Goal: Use online tool/utility

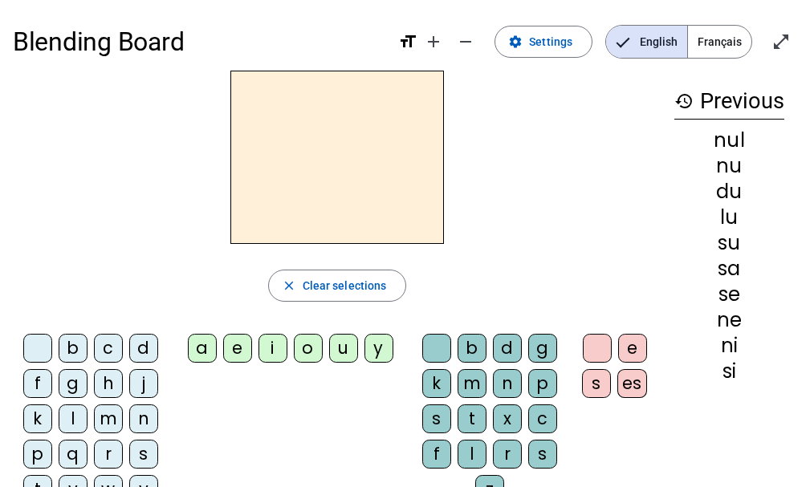
scroll to position [21, 0]
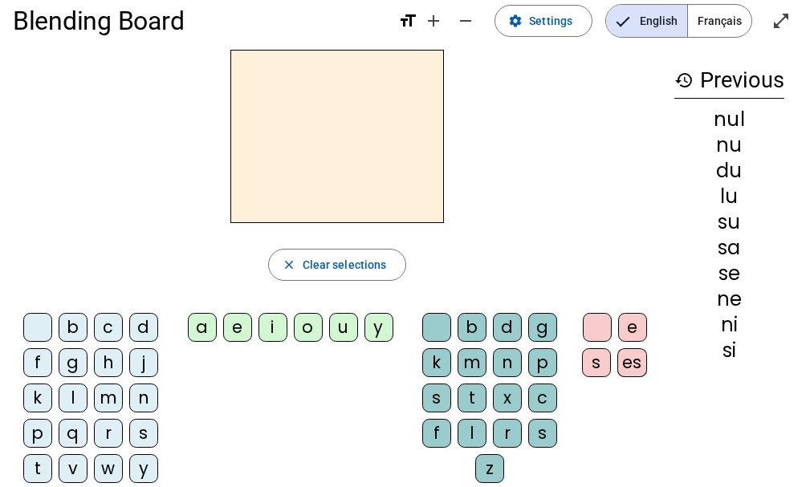
click at [139, 323] on div "d" at bounding box center [143, 327] width 29 height 29
click at [343, 321] on div "u" at bounding box center [343, 327] width 29 height 29
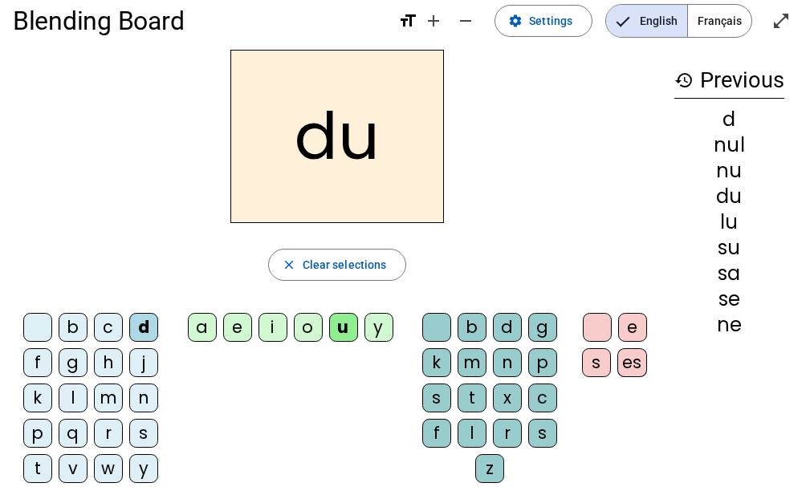
click at [74, 324] on div "b" at bounding box center [73, 327] width 29 height 29
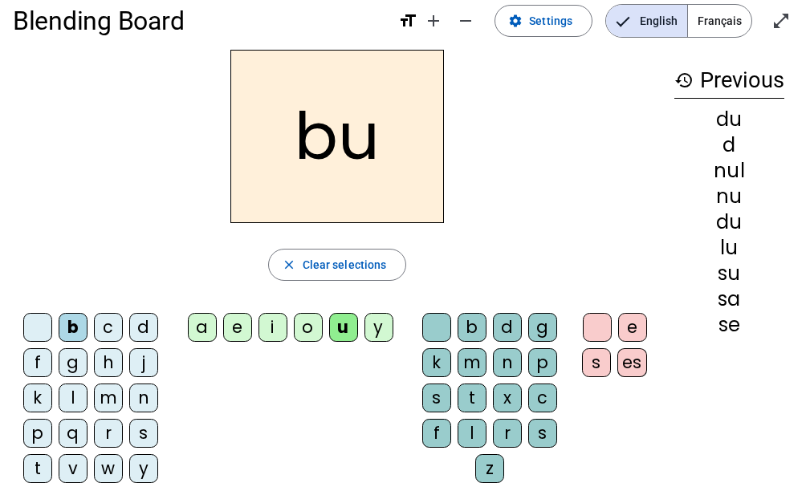
click at [35, 466] on div "t" at bounding box center [37, 468] width 29 height 29
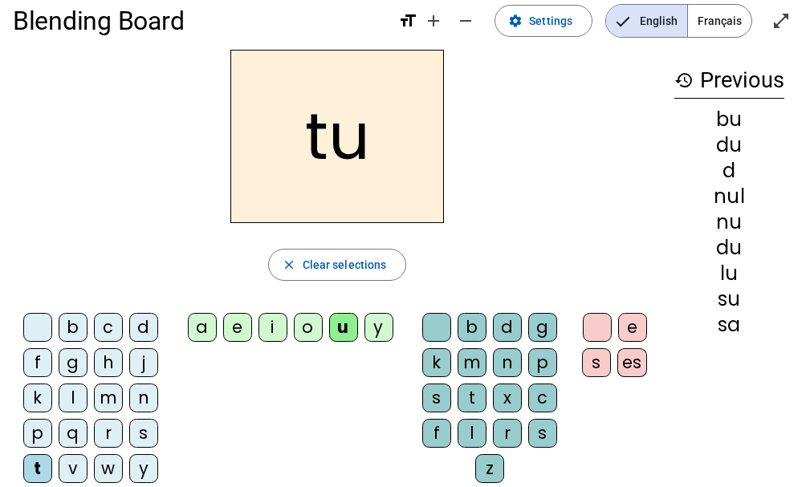
click at [139, 428] on div "s" at bounding box center [143, 433] width 29 height 29
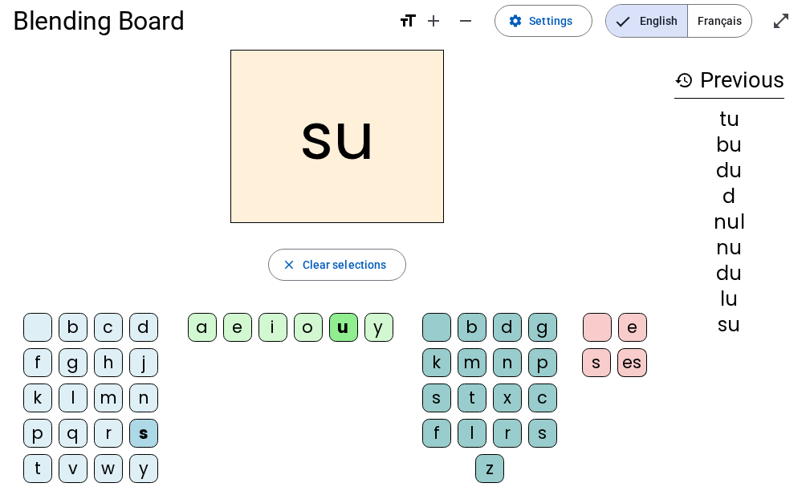
click at [241, 328] on div "e" at bounding box center [237, 327] width 29 height 29
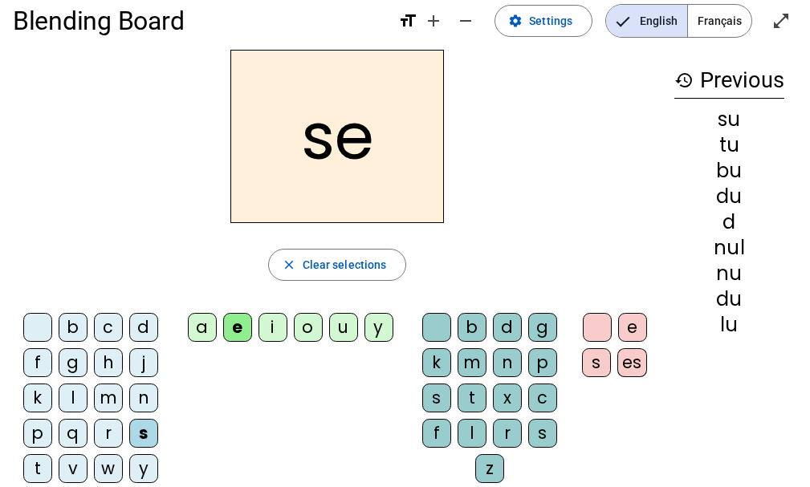
click at [198, 320] on div "a" at bounding box center [202, 327] width 29 height 29
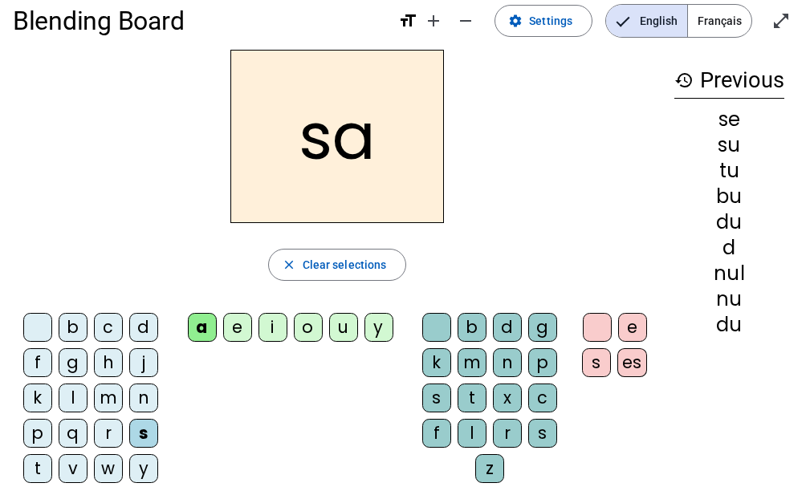
click at [538, 394] on div "c" at bounding box center [542, 398] width 29 height 29
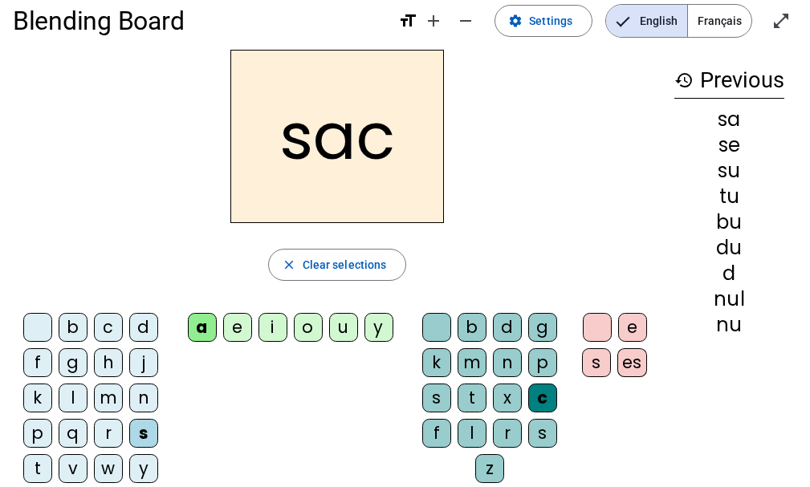
click at [67, 396] on div "l" at bounding box center [73, 398] width 29 height 29
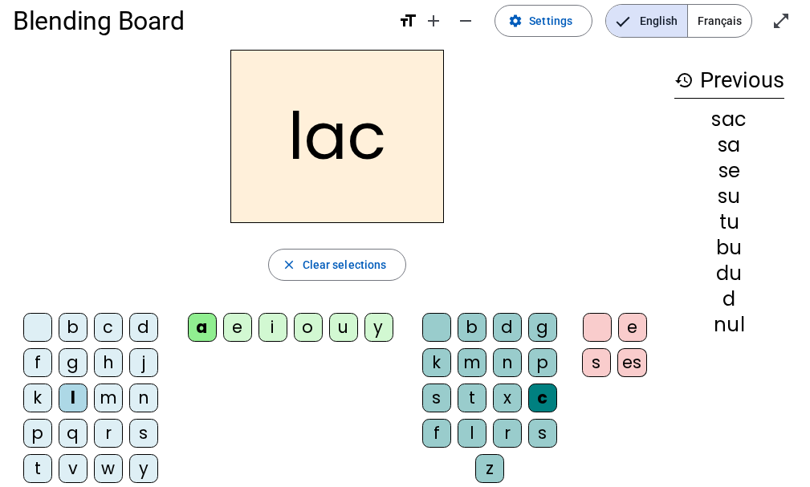
click at [434, 324] on div at bounding box center [436, 327] width 29 height 29
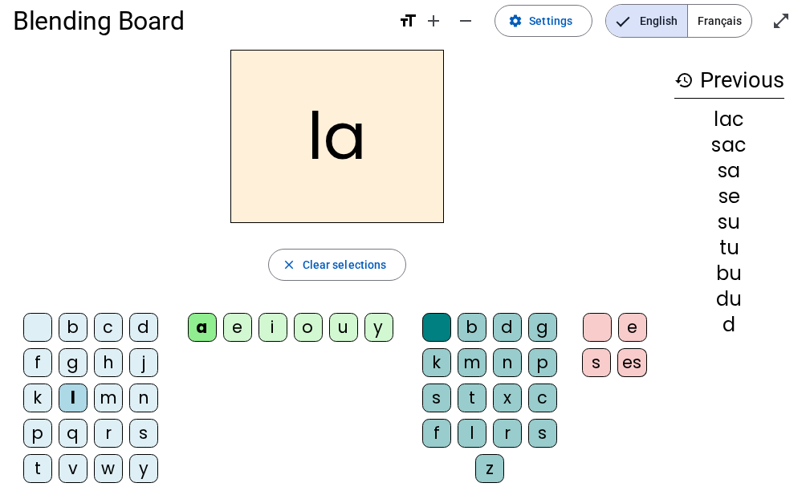
click at [105, 392] on div "m" at bounding box center [108, 398] width 29 height 29
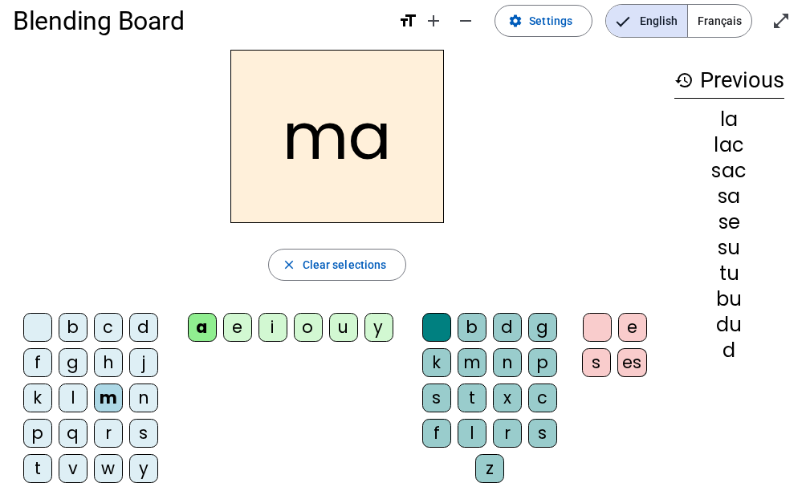
click at [470, 430] on div "l" at bounding box center [472, 433] width 29 height 29
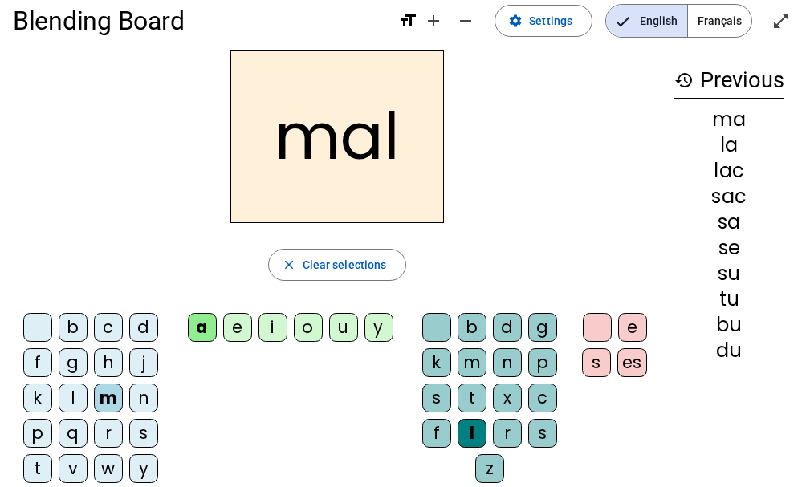
click at [73, 327] on div "b" at bounding box center [73, 327] width 29 height 29
